Goal: Task Accomplishment & Management: Manage account settings

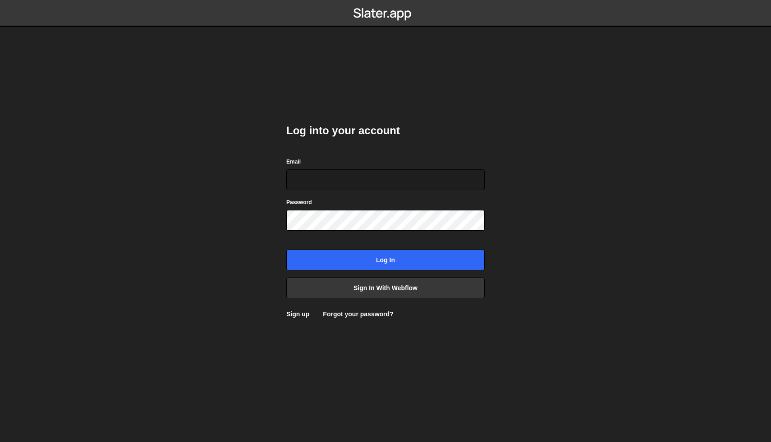
type input "[PERSON_NAME][EMAIL_ADDRESS][DOMAIN_NAME]"
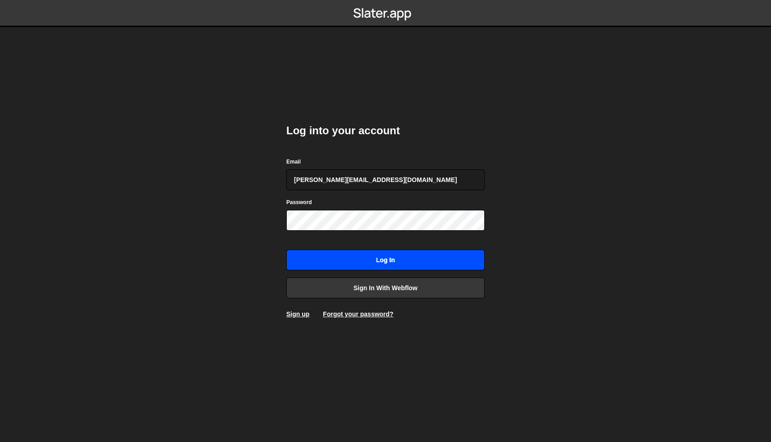
click at [406, 258] on input "Log in" at bounding box center [385, 260] width 198 height 21
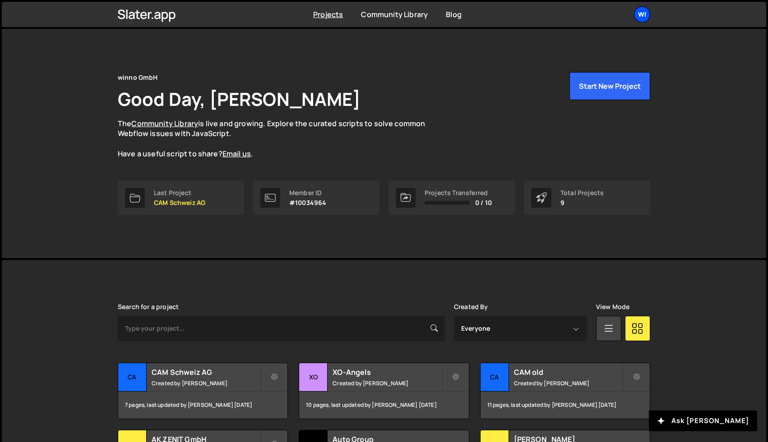
click at [648, 15] on div "wi" at bounding box center [642, 14] width 16 height 16
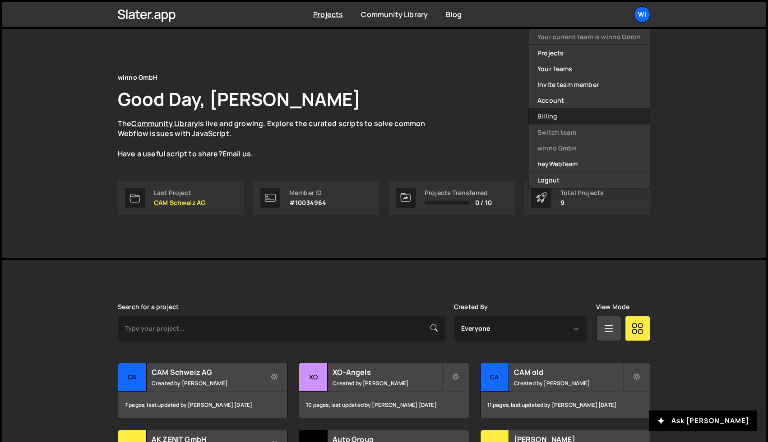
click at [580, 114] on link "Billing" at bounding box center [588, 116] width 121 height 16
